Goal: Transaction & Acquisition: Purchase product/service

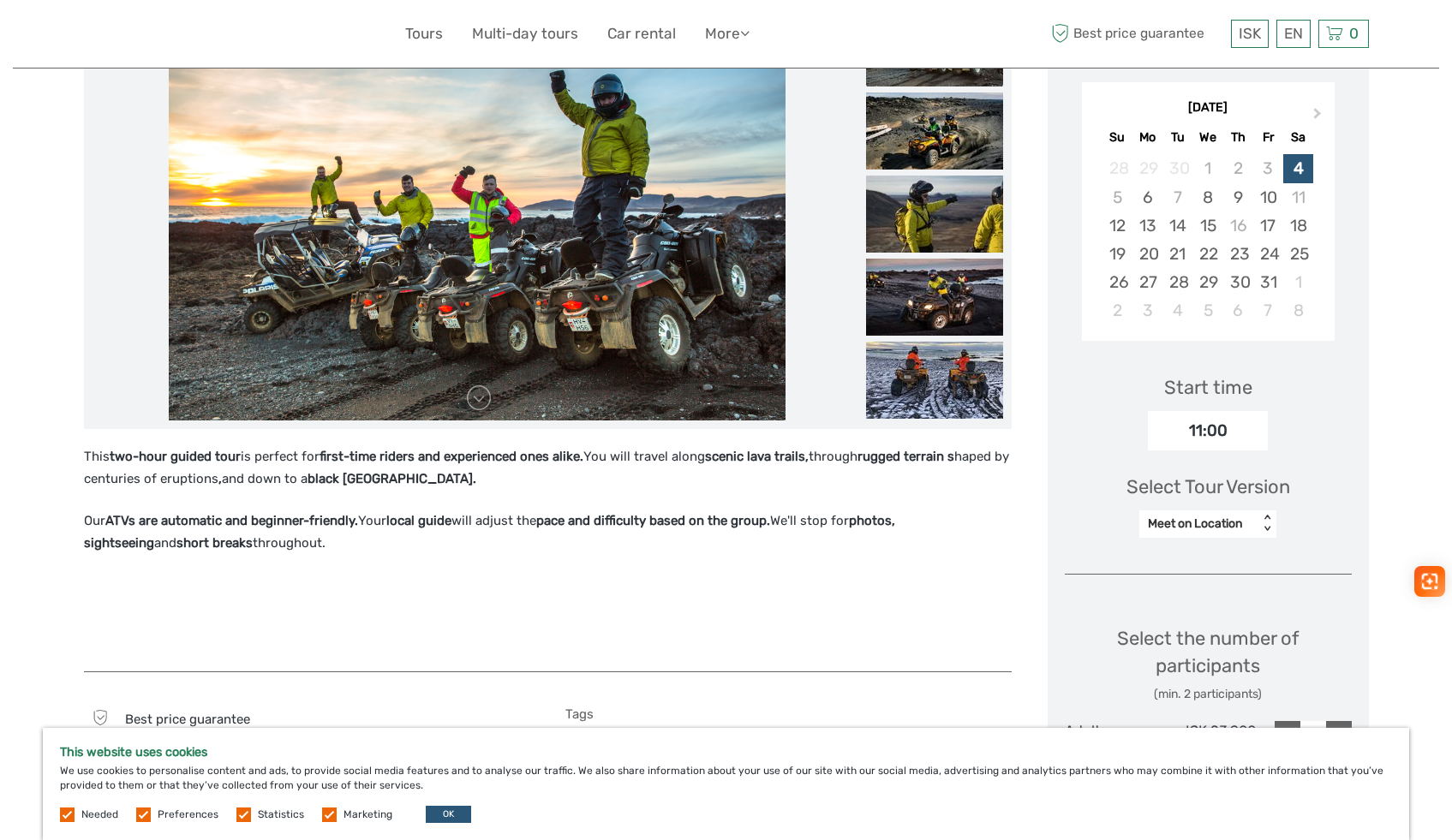
scroll to position [284, 0]
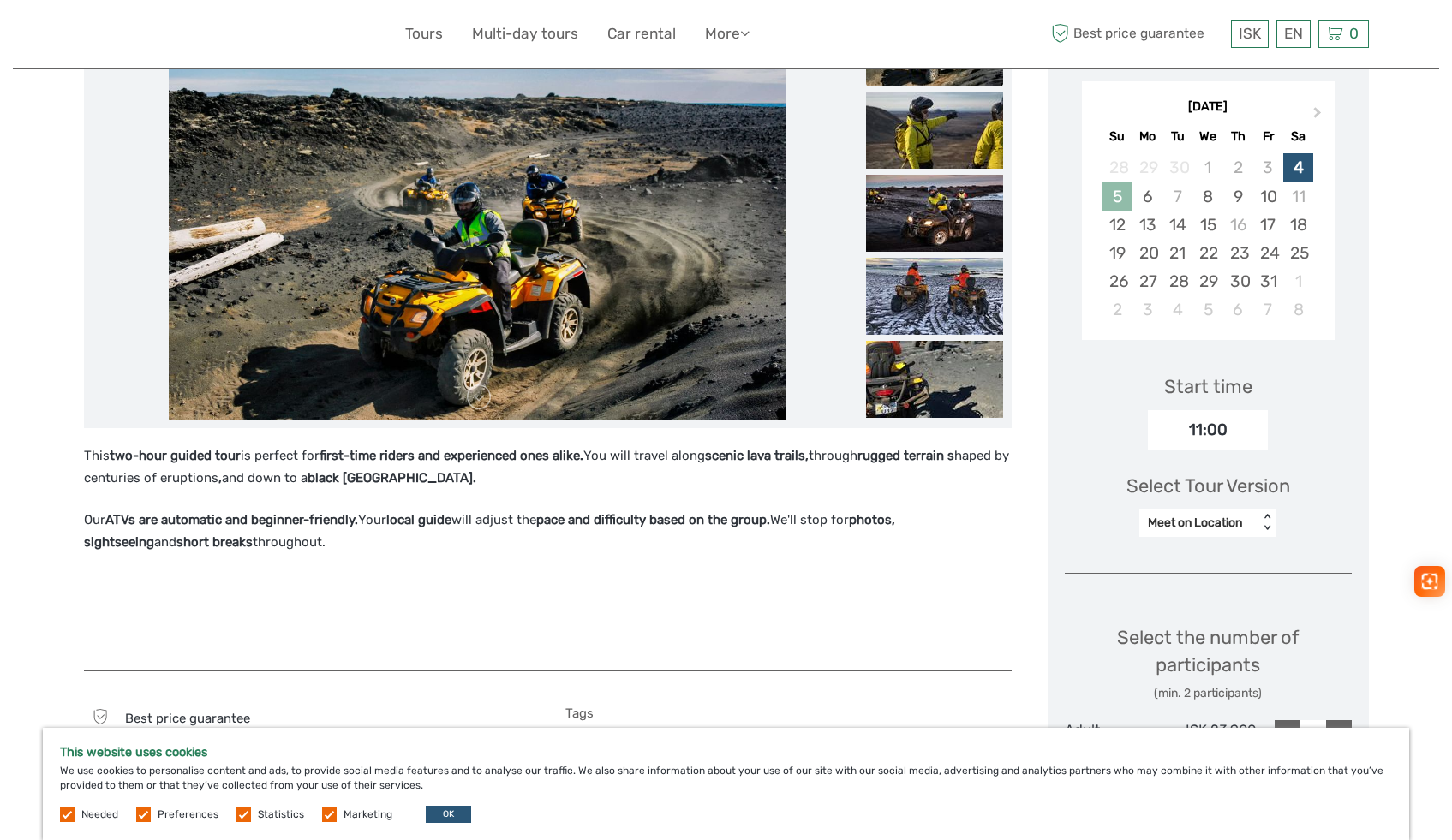
click at [1118, 199] on div "5" at bounding box center [1117, 196] width 30 height 28
click at [1290, 172] on div "4" at bounding box center [1298, 167] width 30 height 28
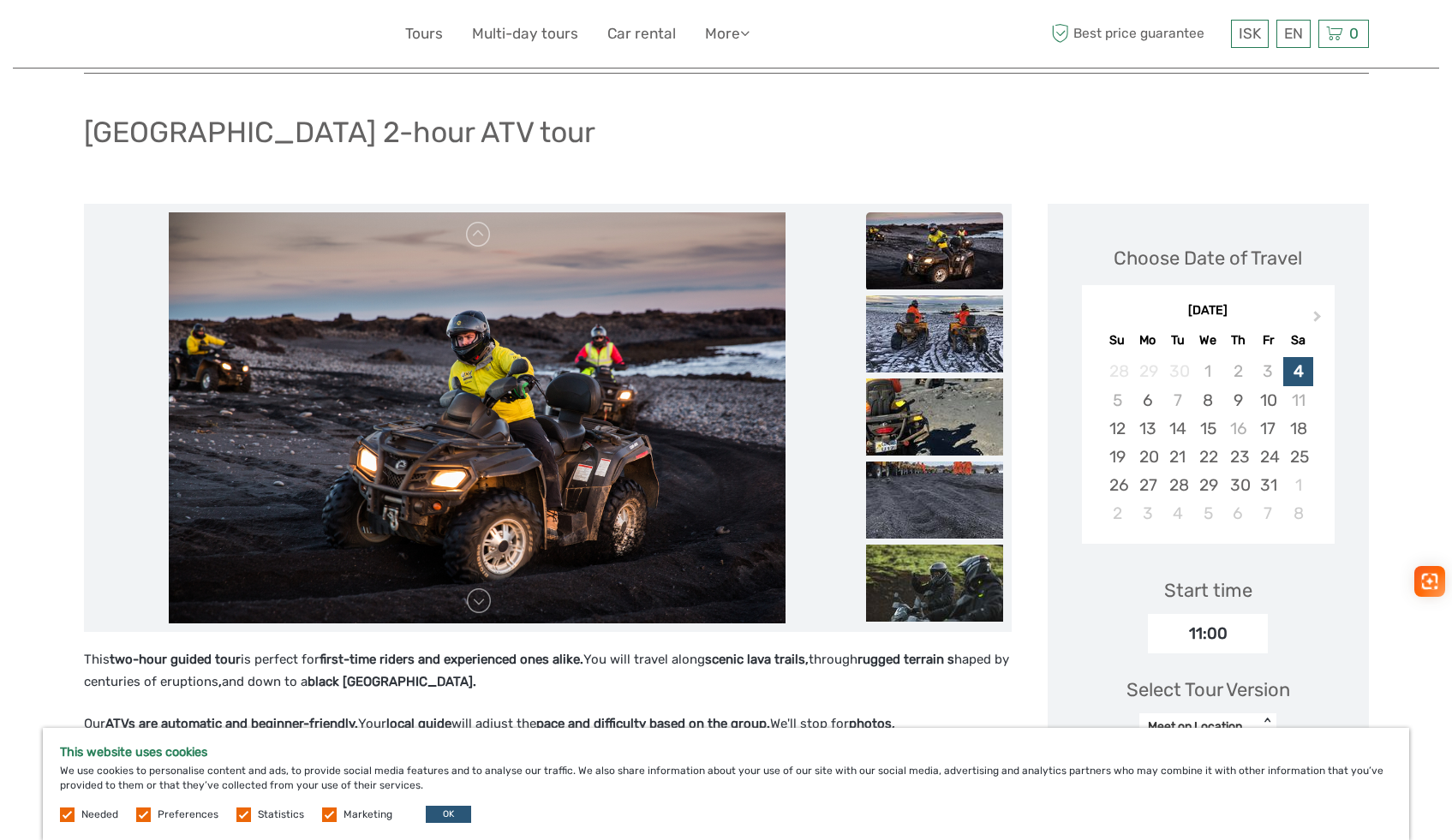
scroll to position [0, 0]
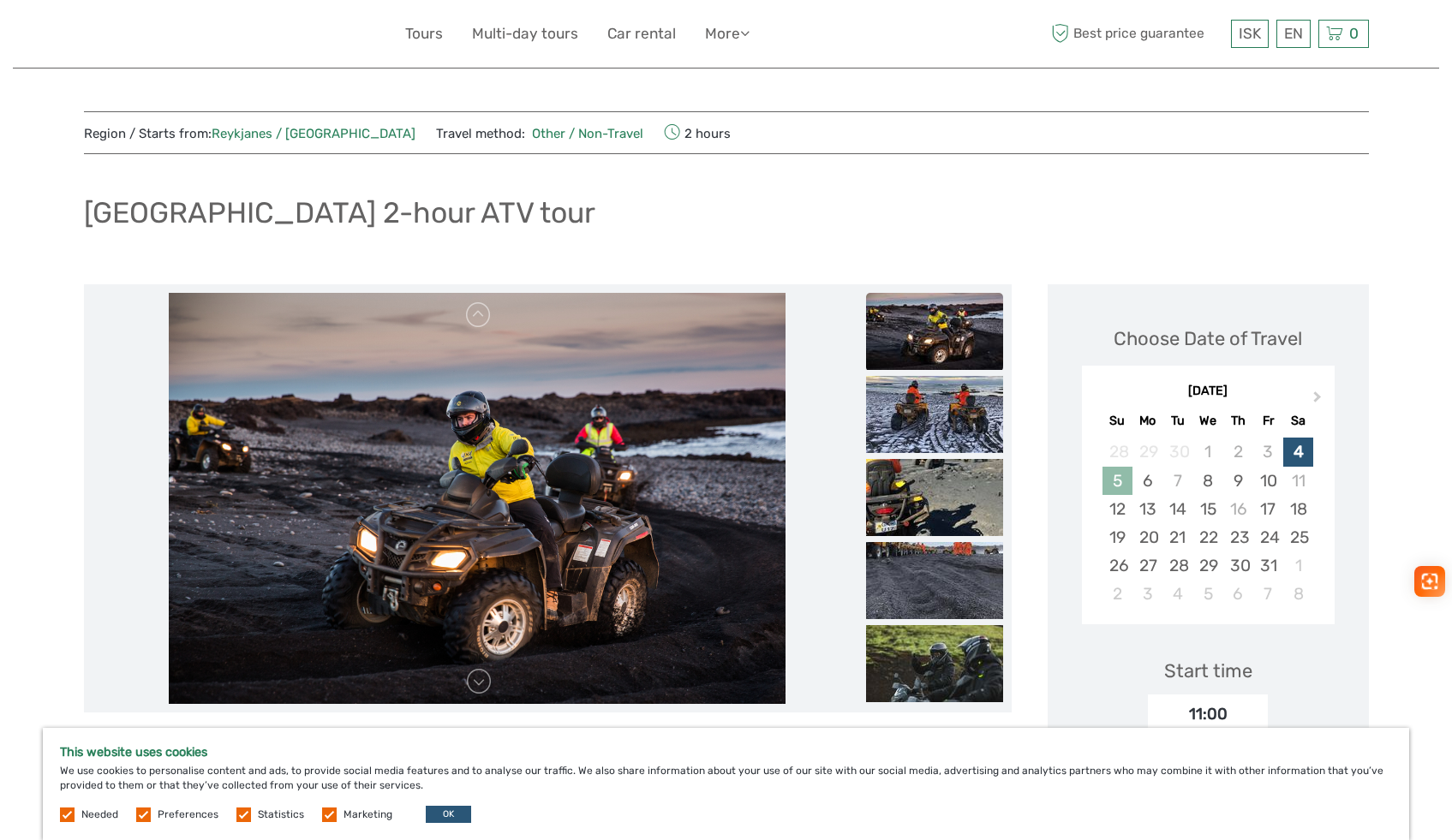
click at [1117, 474] on div "5" at bounding box center [1117, 480] width 30 height 28
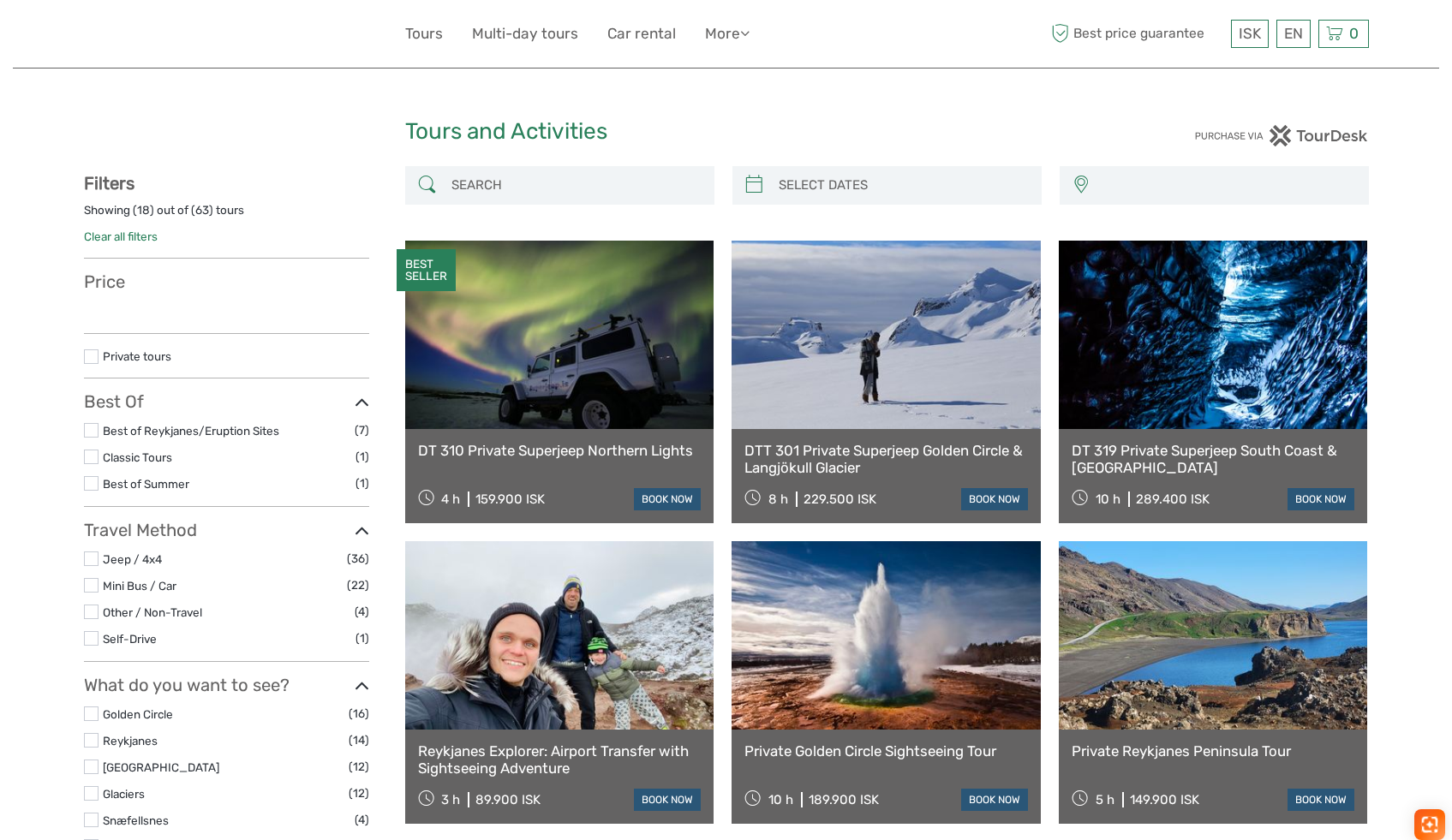
select select
